Goal: Information Seeking & Learning: Learn about a topic

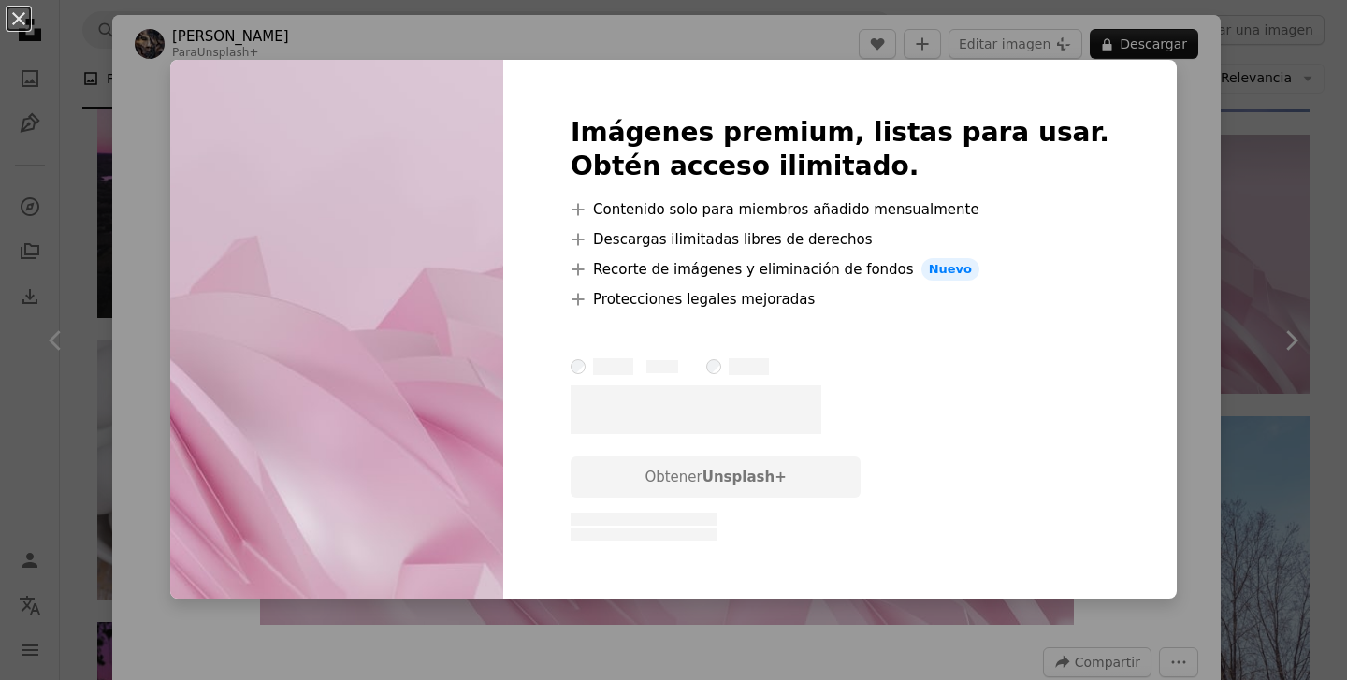
scroll to position [0, 412]
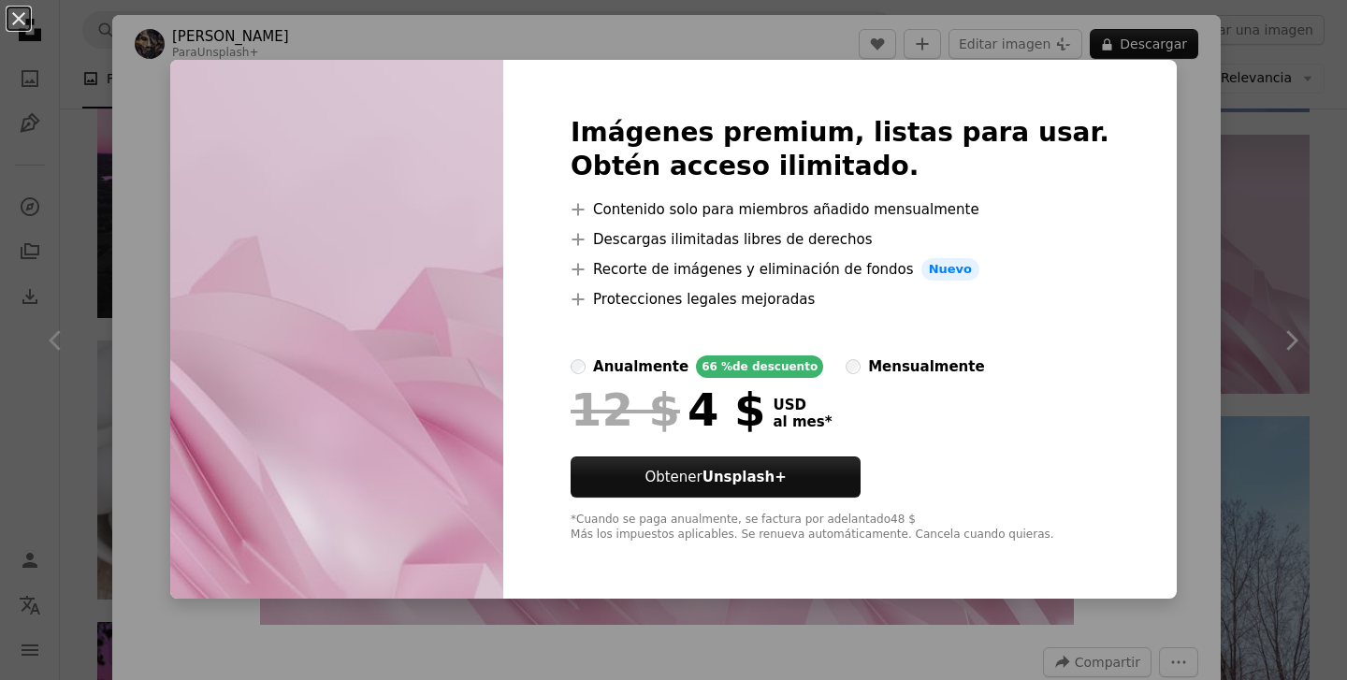
click at [1161, 187] on div "An X shape Imágenes premium, listas para usar. Obtén acceso ilimitado. A plus s…" at bounding box center [673, 340] width 1347 height 680
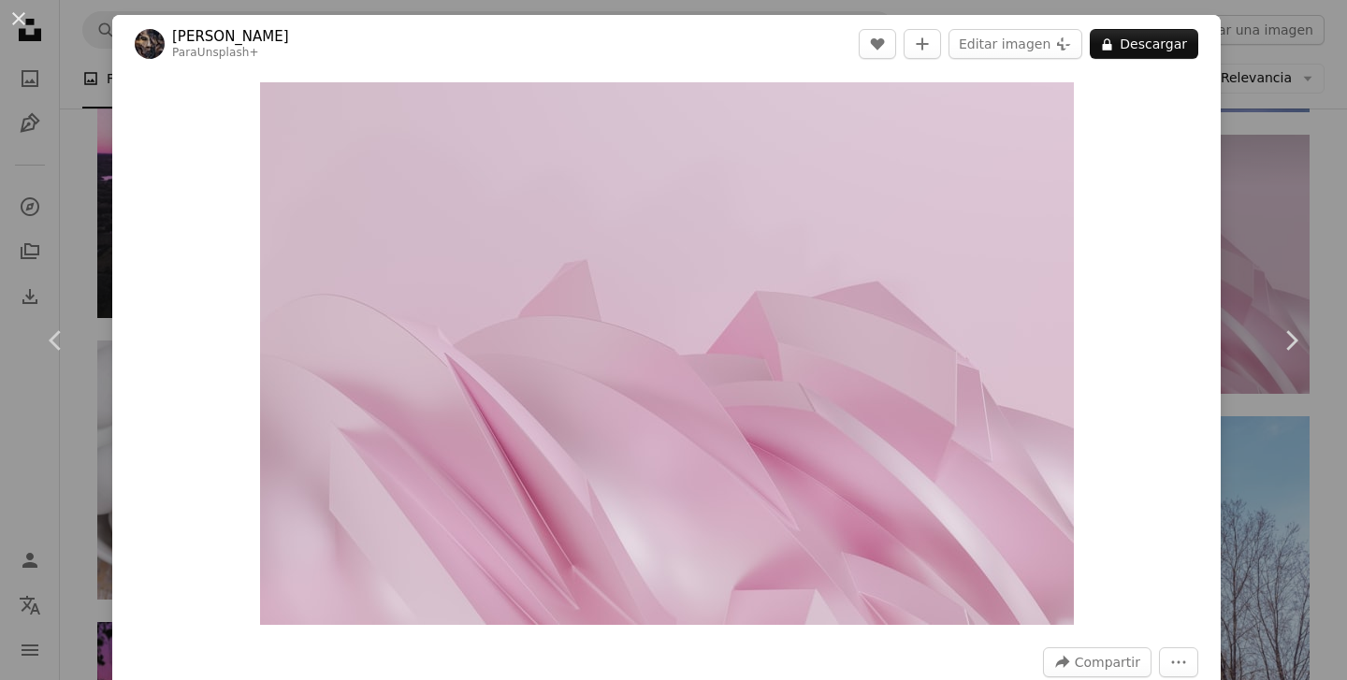
click at [1235, 201] on div "An X shape Chevron left Chevron right [PERSON_NAME] Para Unsplash+ A heart A pl…" at bounding box center [673, 340] width 1347 height 680
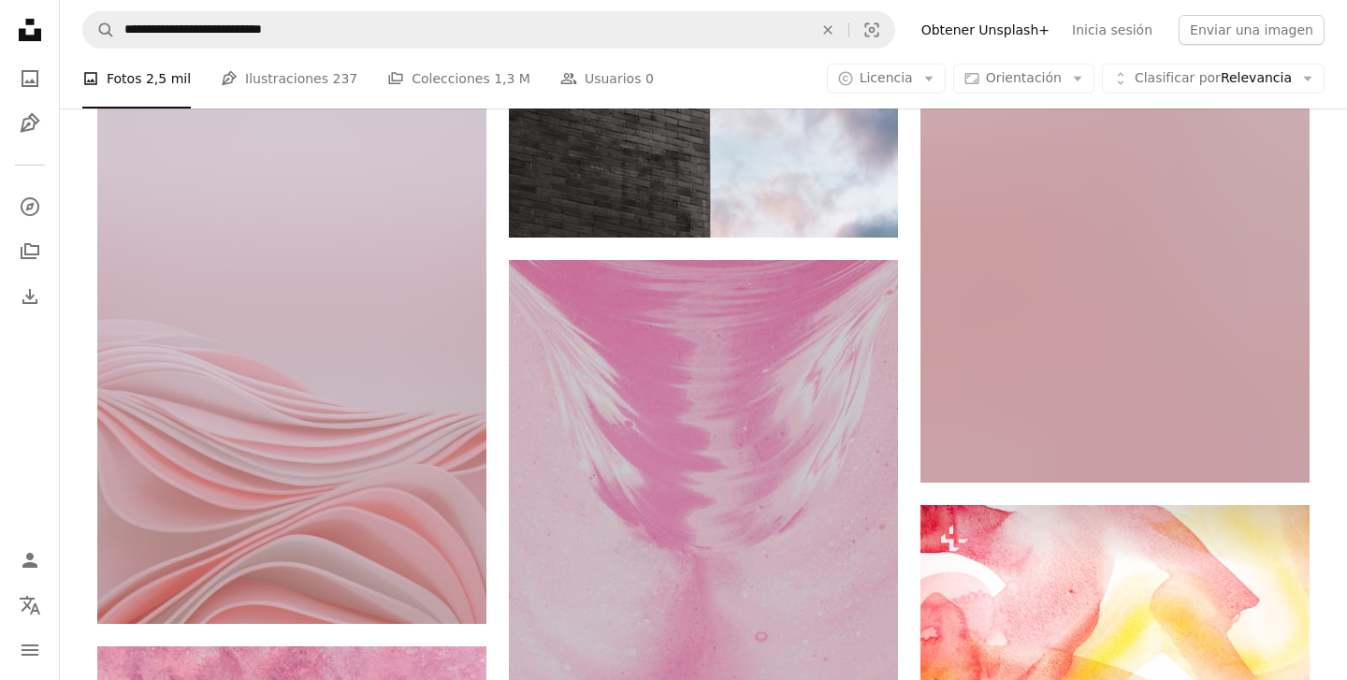
scroll to position [17731, 0]
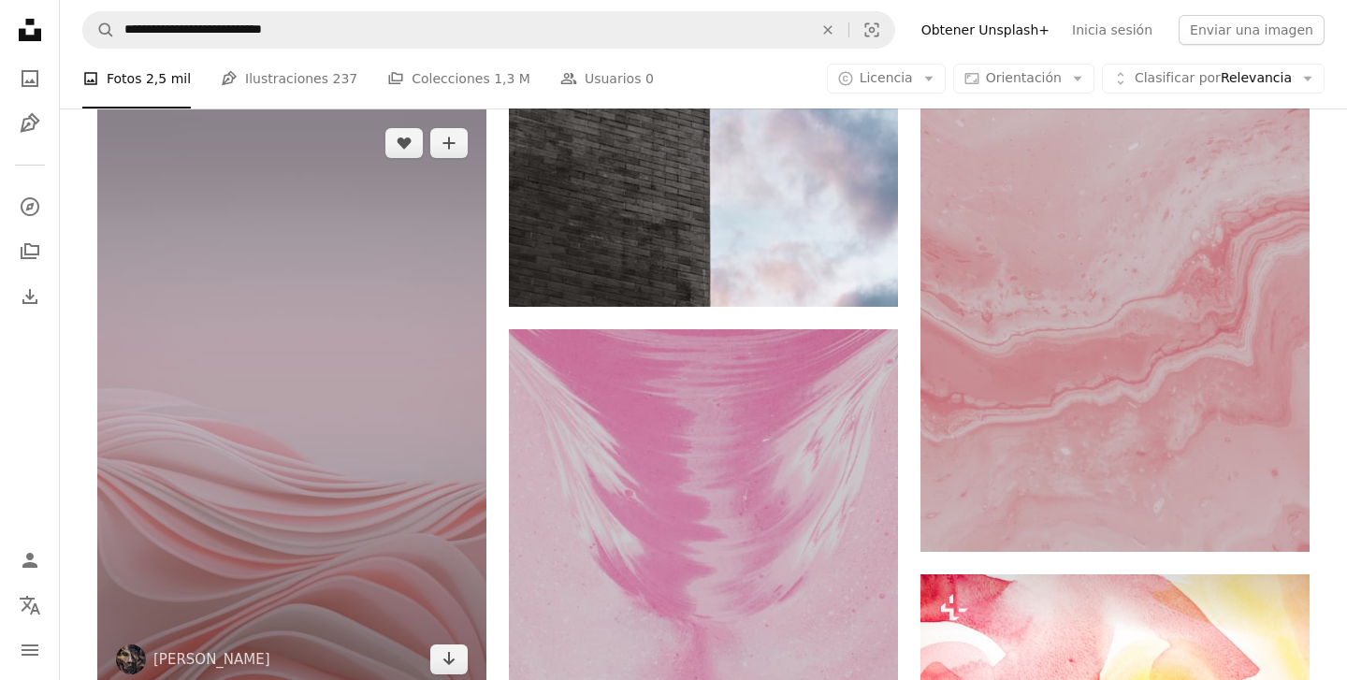
click at [397, 477] on img at bounding box center [291, 401] width 389 height 584
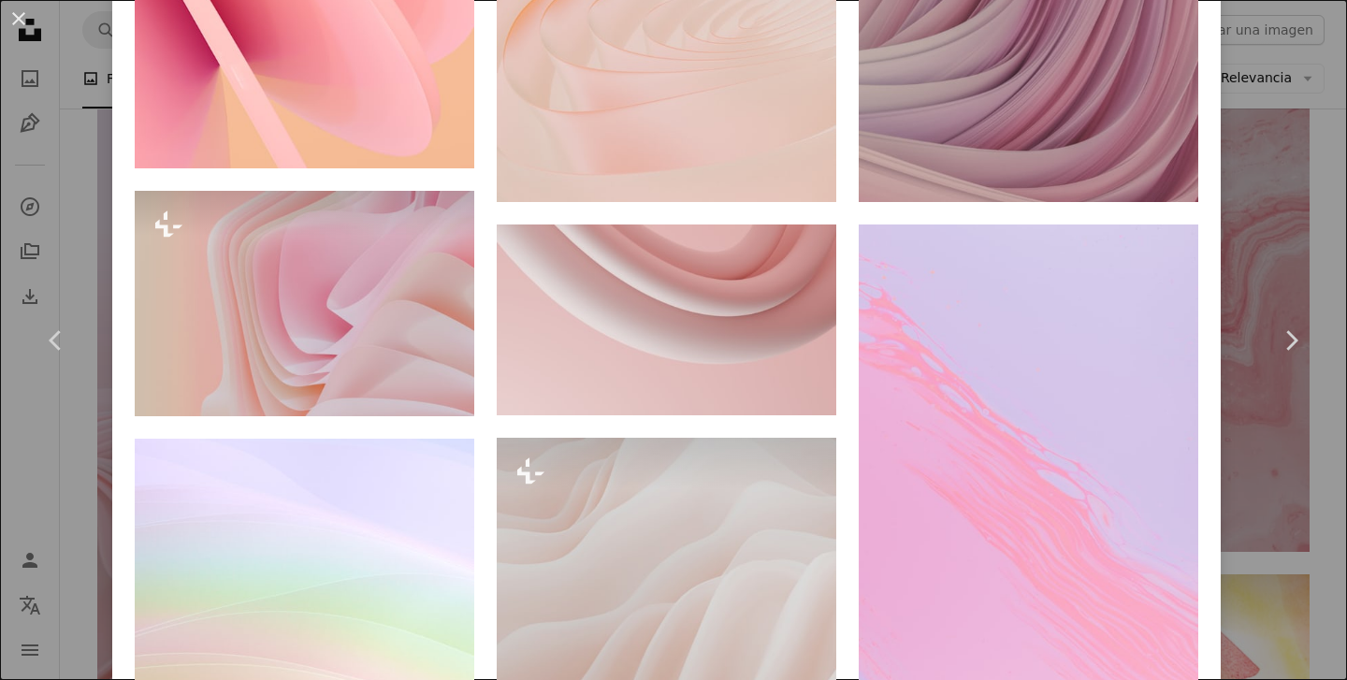
scroll to position [2092, 0]
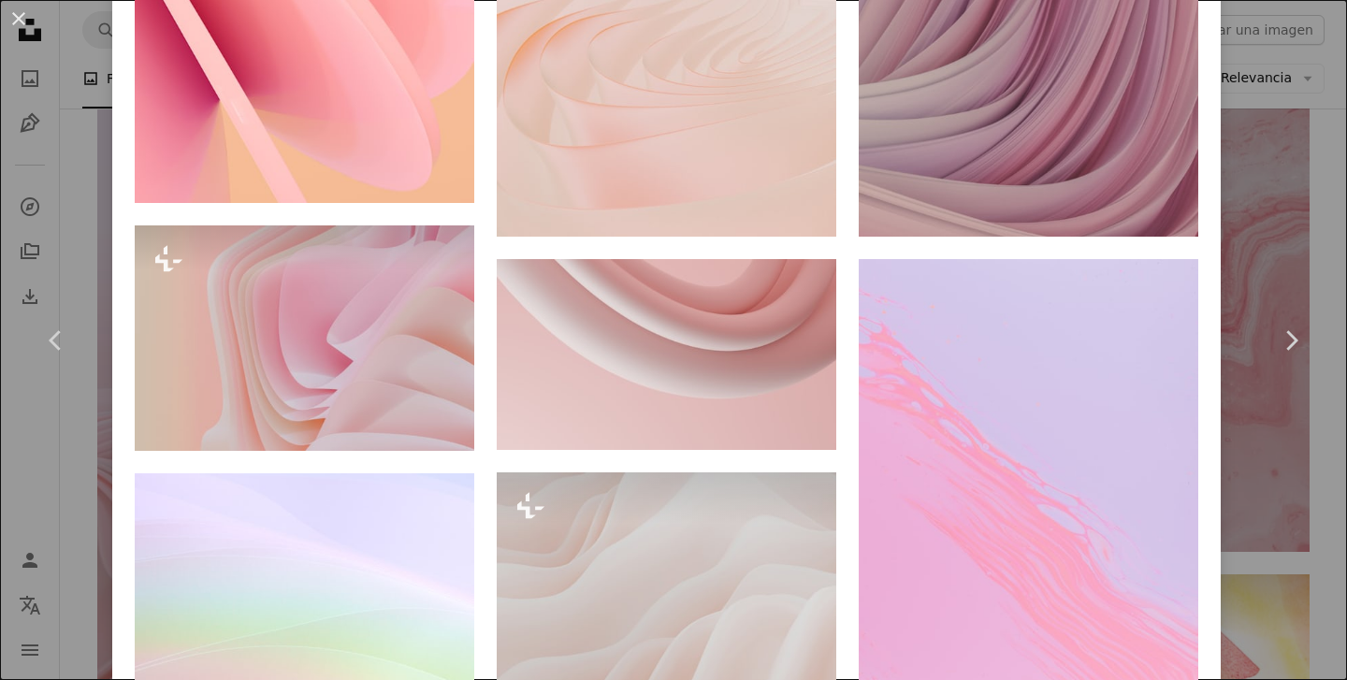
click at [22, 484] on div "An X shape Chevron left Chevron right [PERSON_NAME] pawel_czerwinski A heart A …" at bounding box center [673, 340] width 1347 height 680
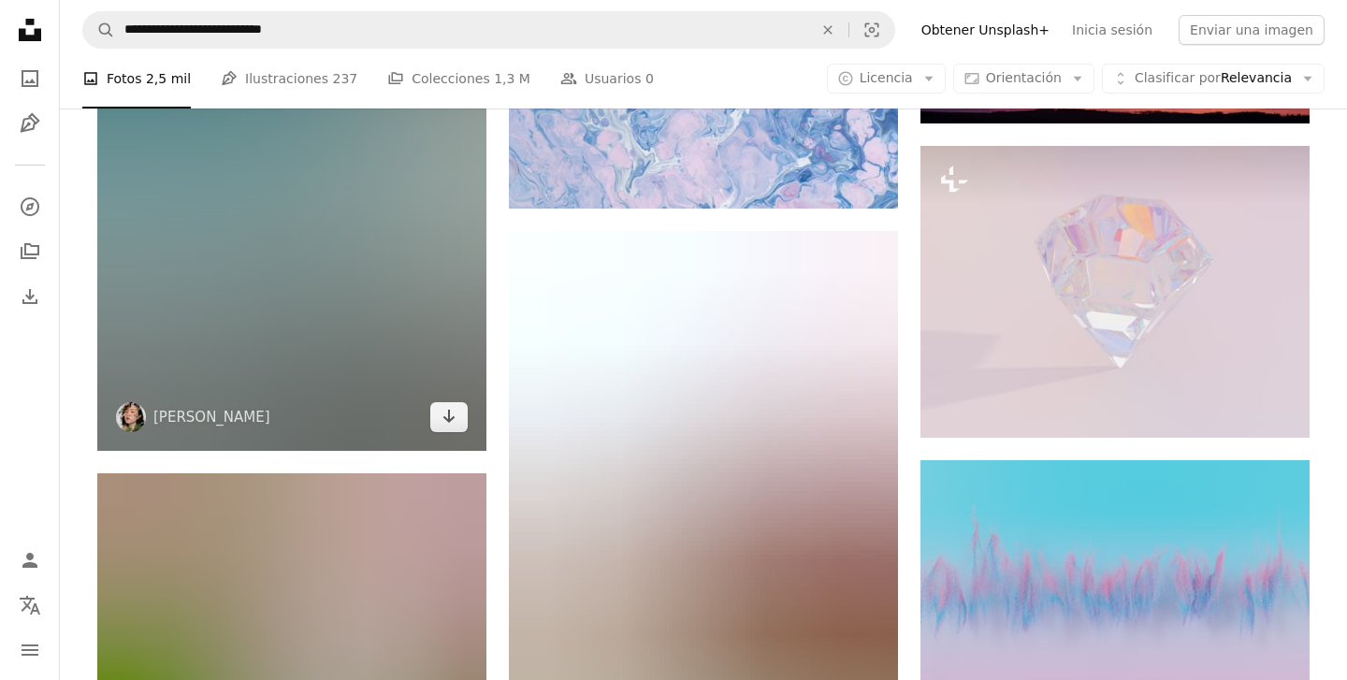
scroll to position [51427, 0]
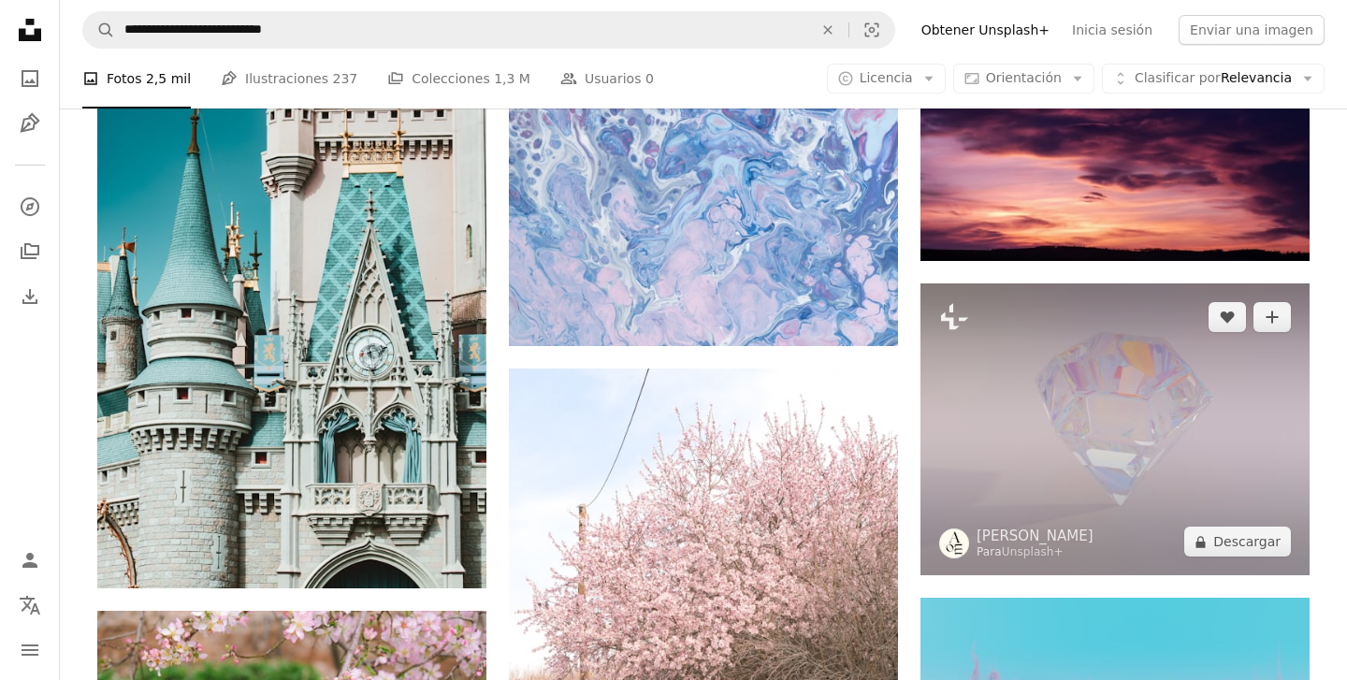
click at [1069, 432] on img at bounding box center [1115, 429] width 389 height 292
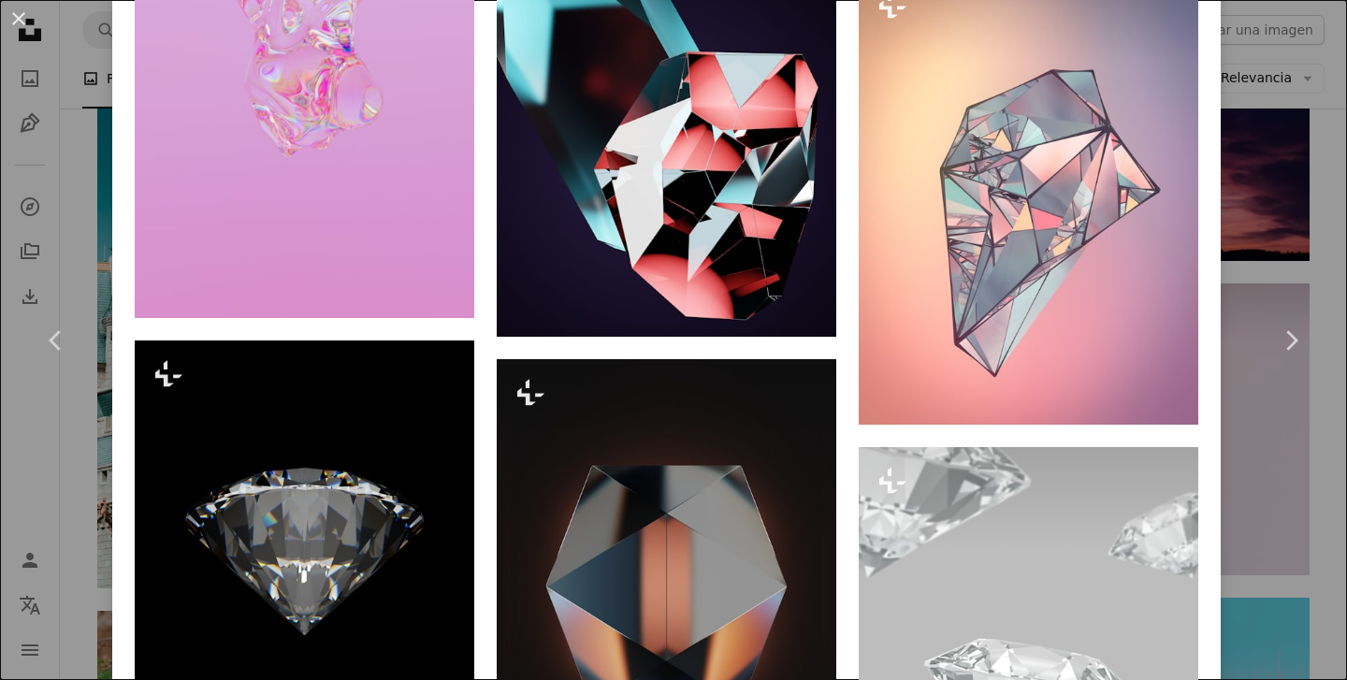
scroll to position [1913, 0]
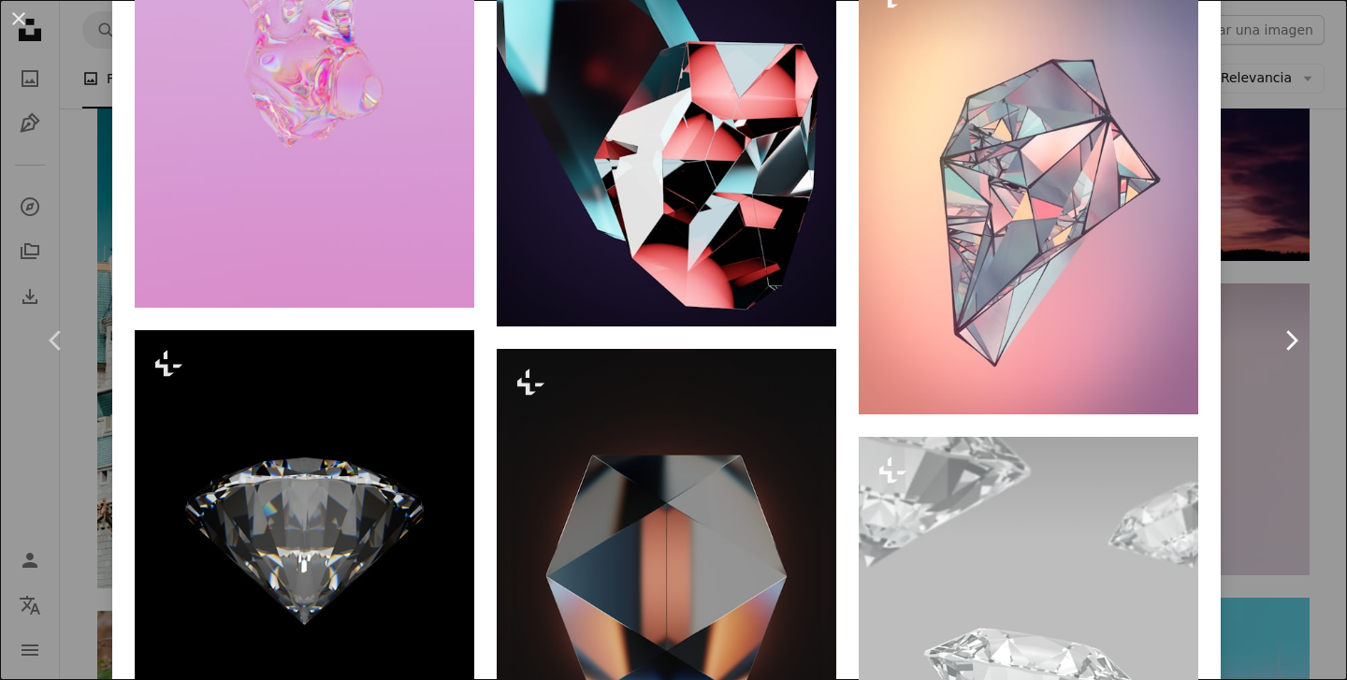
click at [1262, 340] on link "Chevron right" at bounding box center [1291, 341] width 112 height 180
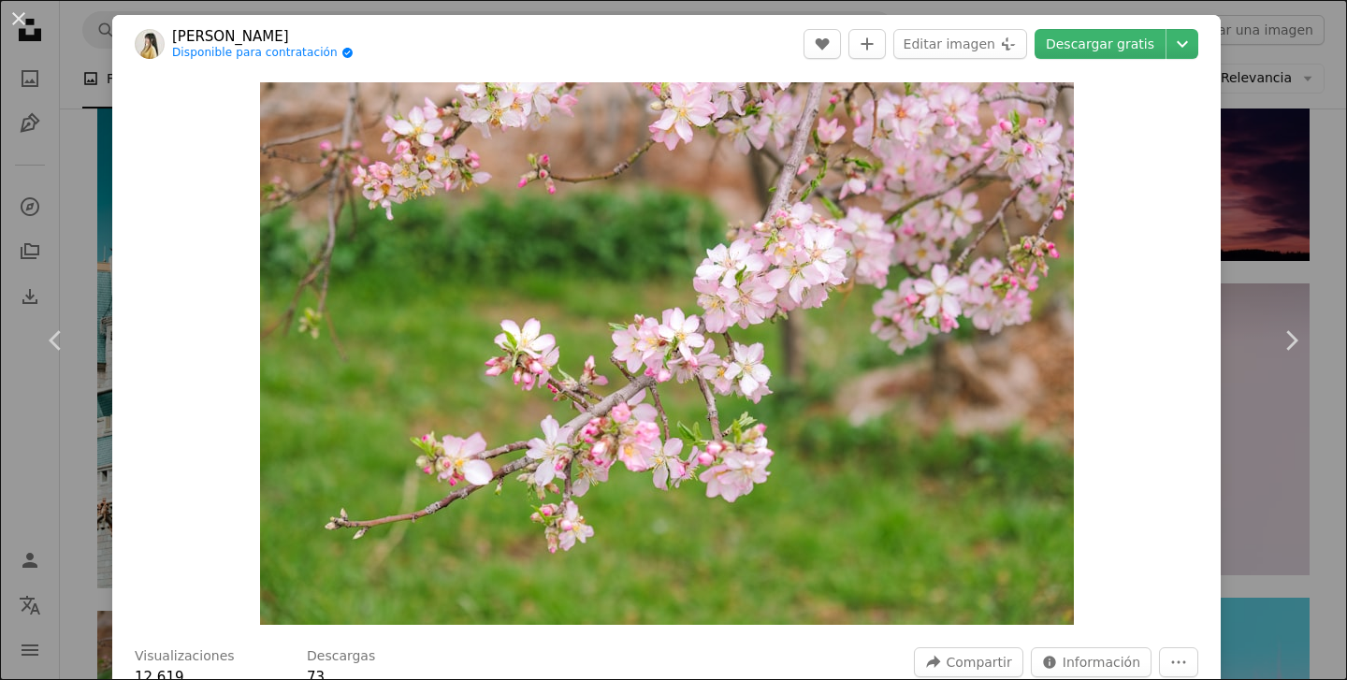
click at [1303, 249] on div "An X shape Chevron left Chevron right [PERSON_NAME] Disponible para contratació…" at bounding box center [673, 340] width 1347 height 680
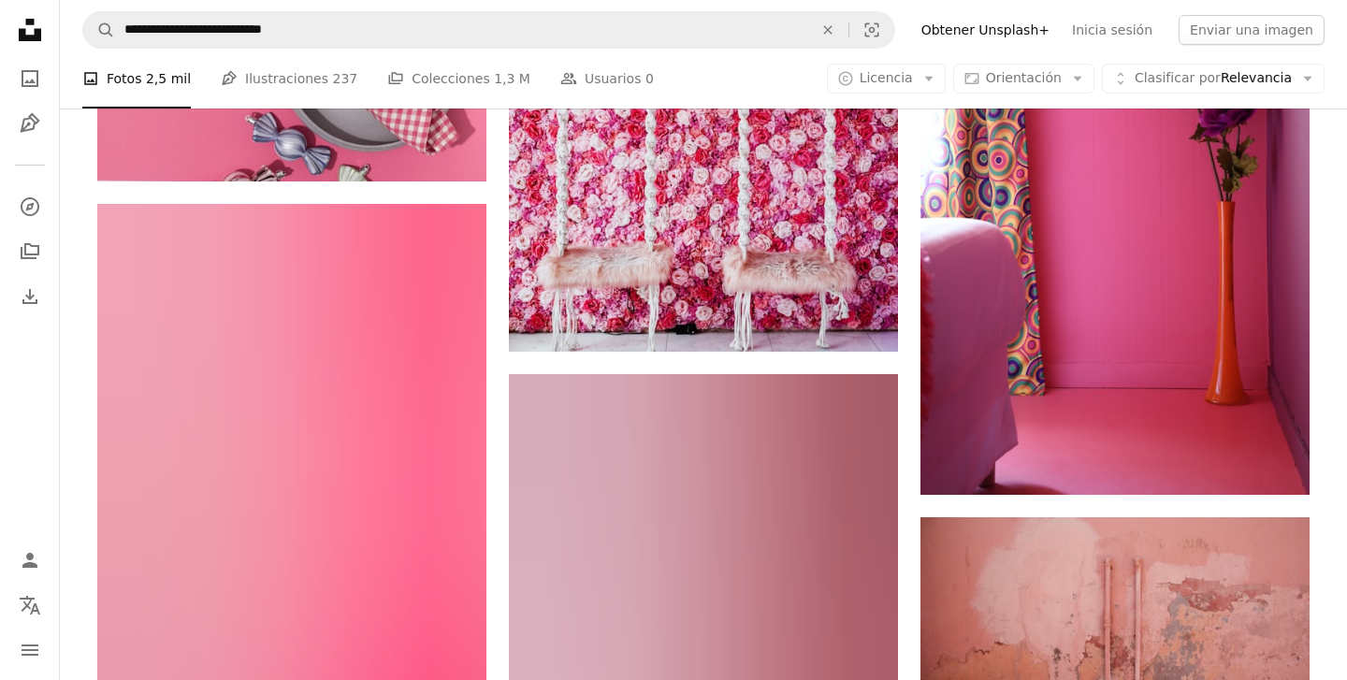
scroll to position [69407, 0]
